Goal: Transaction & Acquisition: Book appointment/travel/reservation

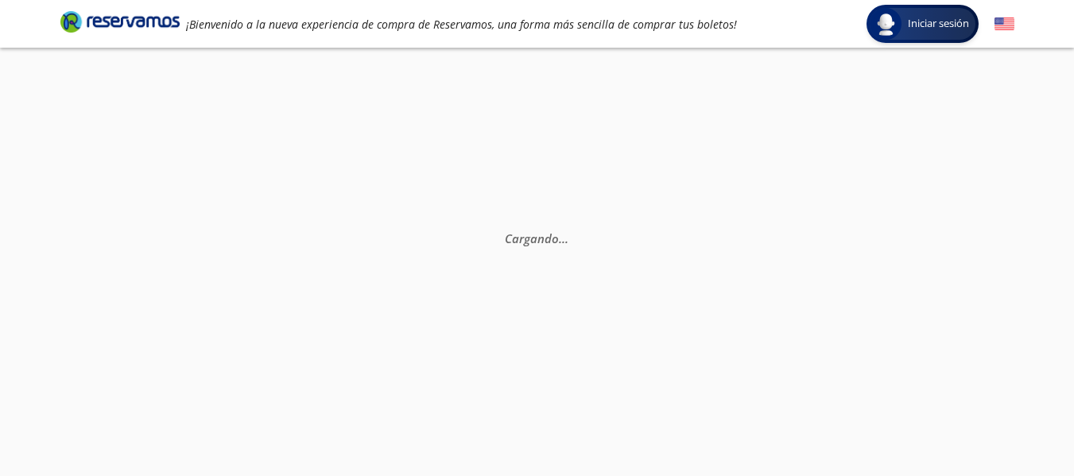
click at [1015, 23] on div "¡Bienvenido a la nueva experiencia de compra de Reservamos, una forma más senci…" at bounding box center [537, 24] width 970 height 48
click at [697, 86] on div "Cargando . . ." at bounding box center [537, 286] width 1074 height 476
click at [521, 127] on div "Cargando . . ." at bounding box center [537, 286] width 1074 height 476
click at [444, 250] on div "Cargando . . ." at bounding box center [537, 286] width 1074 height 476
click at [526, 263] on div "Cargando . . ." at bounding box center [537, 286] width 1074 height 476
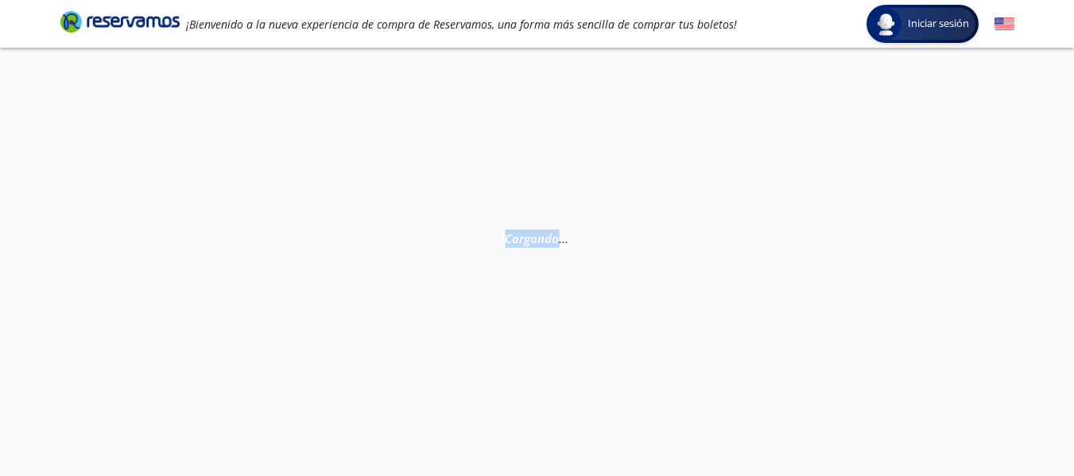
click at [526, 263] on div "Cargando . . ." at bounding box center [537, 286] width 1074 height 476
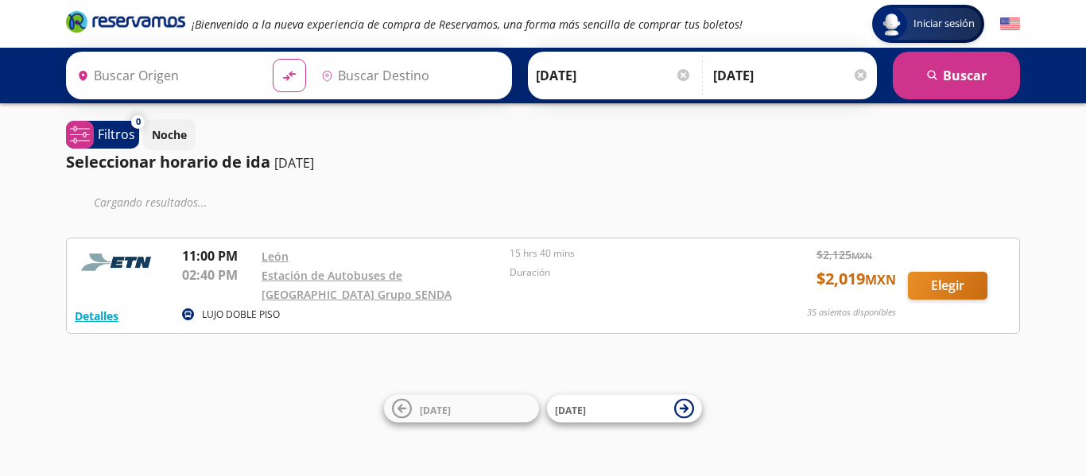
type input "[GEOGRAPHIC_DATA], [GEOGRAPHIC_DATA]"
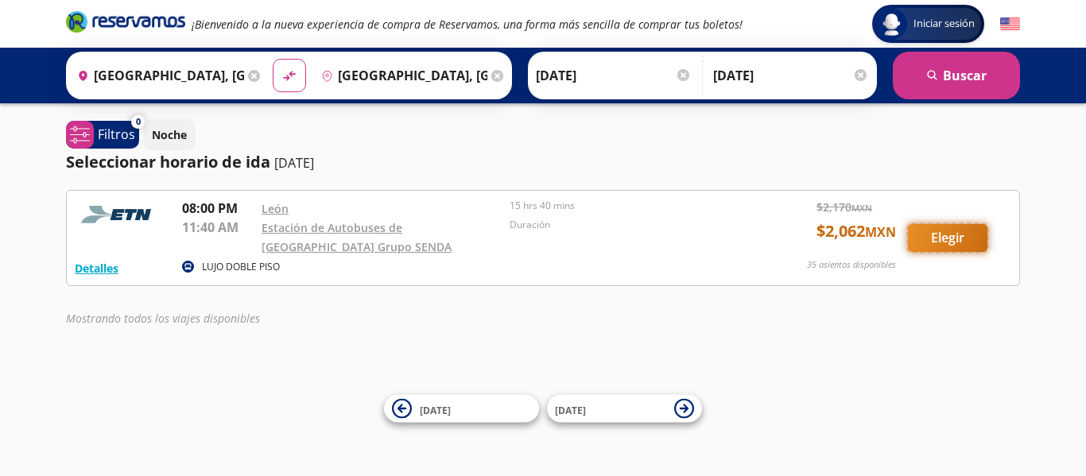
click at [949, 231] on button "Elegir" at bounding box center [948, 238] width 80 height 28
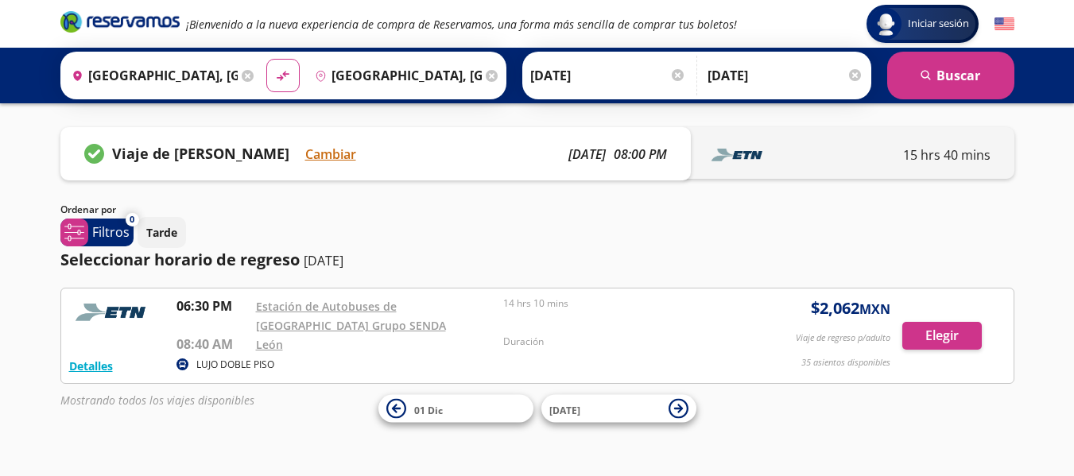
scroll to position [20, 0]
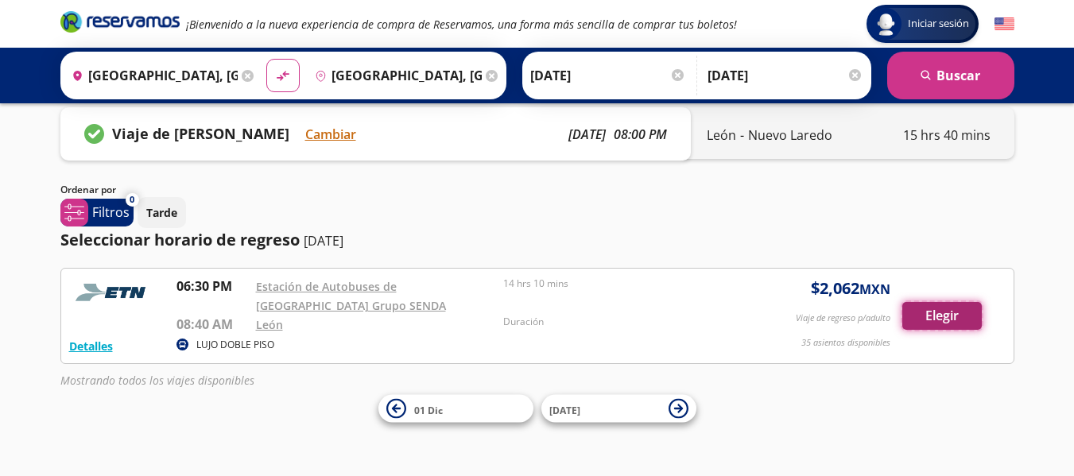
click at [965, 317] on button "Elegir" at bounding box center [942, 316] width 80 height 28
